Goal: Information Seeking & Learning: Learn about a topic

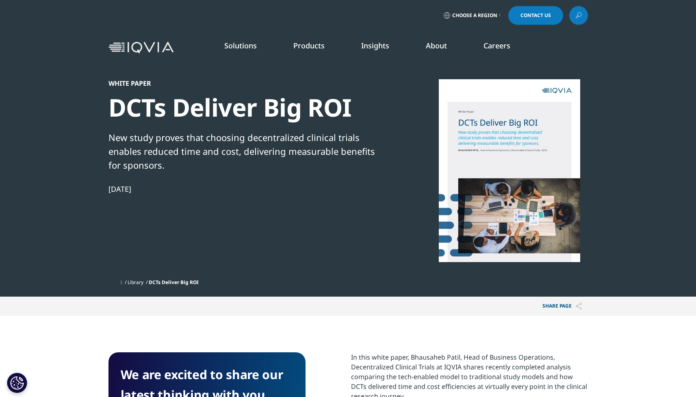
click at [357, 185] on link "READ MORE" at bounding box center [369, 185] width 65 height 7
click at [505, 183] on div at bounding box center [509, 170] width 157 height 183
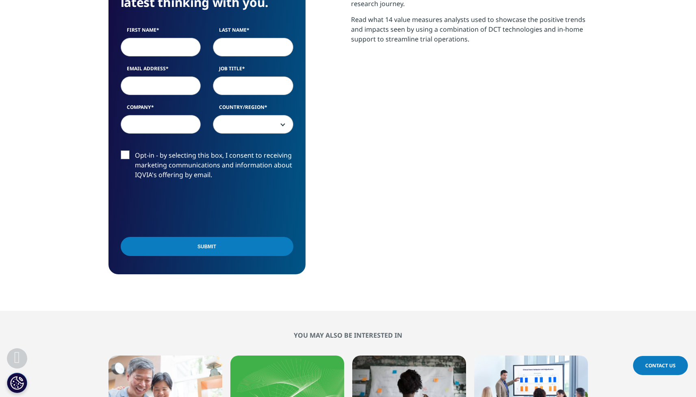
scroll to position [405, 0]
